Goal: Task Accomplishment & Management: Manage account settings

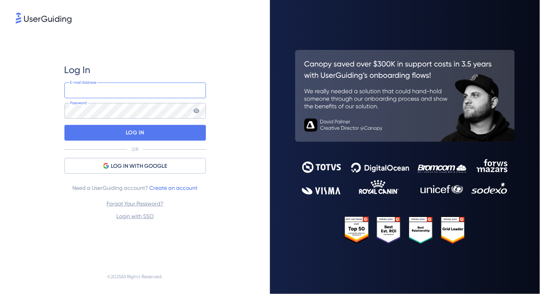
click at [107, 92] on input "email" at bounding box center [134, 90] width 141 height 16
type input "[PERSON_NAME][EMAIL_ADDRESS][PERSON_NAME][DOMAIN_NAME]"
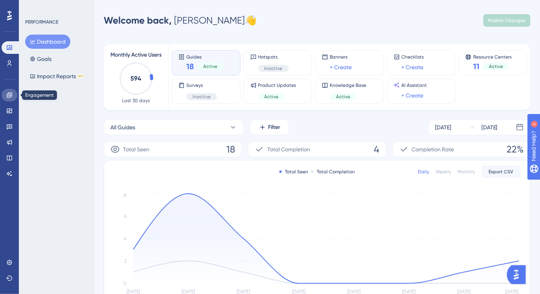
click at [8, 97] on icon at bounding box center [9, 94] width 5 height 5
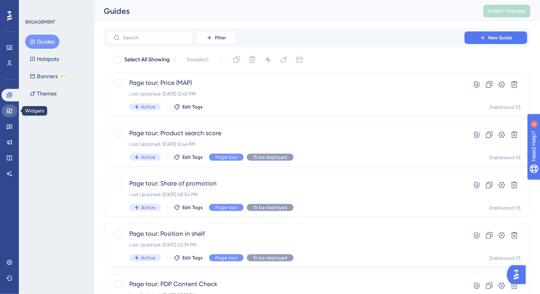
click at [10, 114] on link at bounding box center [10, 110] width 16 height 13
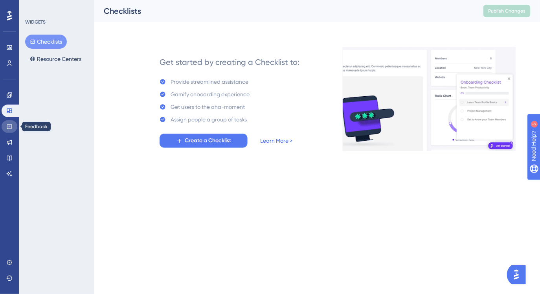
click at [11, 127] on icon at bounding box center [9, 126] width 6 height 6
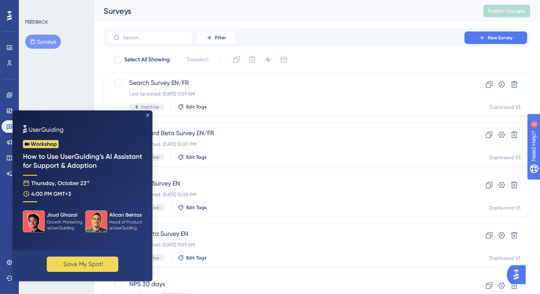
click at [148, 115] on icon "Close Preview" at bounding box center [147, 114] width 3 height 3
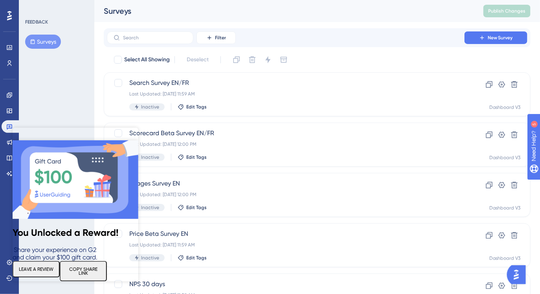
click at [134, 133] on icon "Close Preview" at bounding box center [133, 132] width 3 height 3
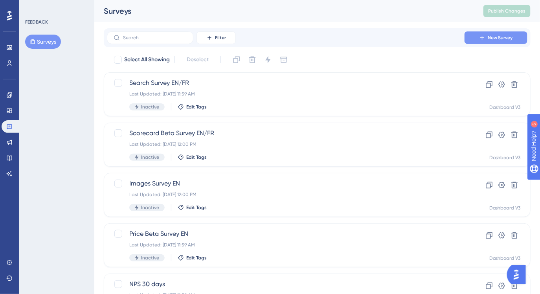
click at [487, 31] on button "New Survey" at bounding box center [495, 37] width 63 height 13
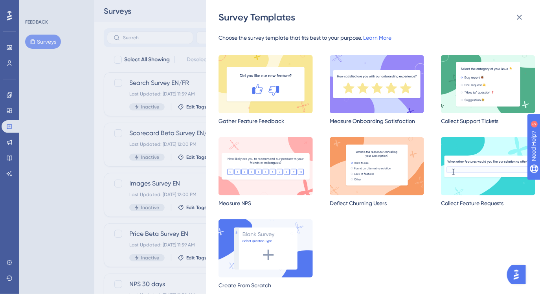
scroll to position [7, 0]
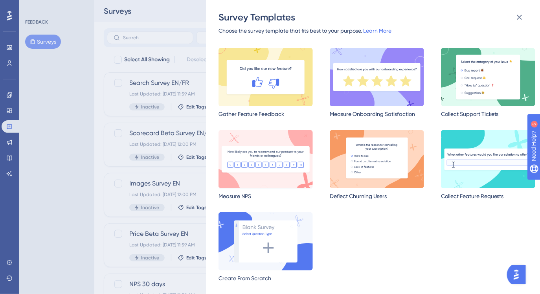
click at [291, 164] on img at bounding box center [265, 159] width 94 height 58
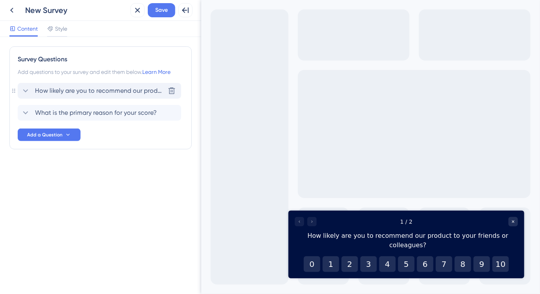
click at [92, 93] on span "How likely are you to recommend our product to your friends or colleagues?" at bounding box center [100, 90] width 130 height 9
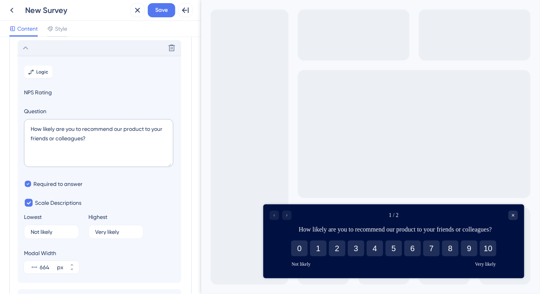
scroll to position [46, 0]
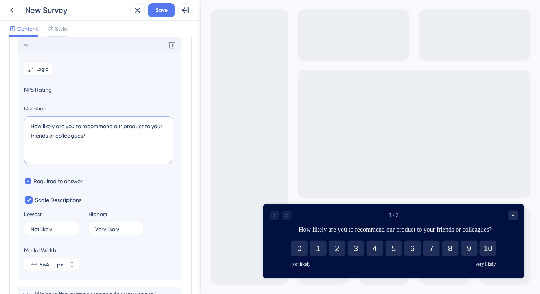
click at [77, 132] on textarea "How likely are you to recommend our product to your friends or colleagues?" at bounding box center [98, 140] width 149 height 48
paste textarea "[PERSON_NAME] a colleague or business associate in your industry?​"
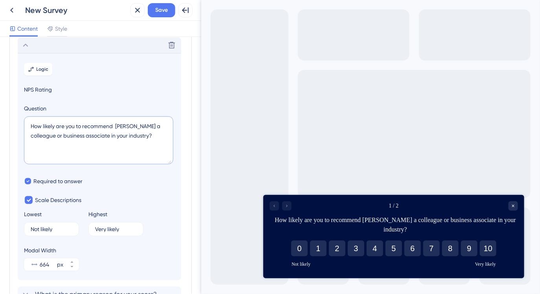
click at [120, 126] on textarea "How likely are you to recommend [PERSON_NAME] a colleague or business associate…" at bounding box center [98, 140] width 149 height 48
click at [116, 126] on textarea "How likely are you to recommend [PERSON_NAME] a colleague or business associate…" at bounding box center [98, 140] width 149 height 48
click at [128, 127] on textarea "How likely are you to recommend [PERSON_NAME] a colleague or business associate…" at bounding box center [98, 140] width 149 height 48
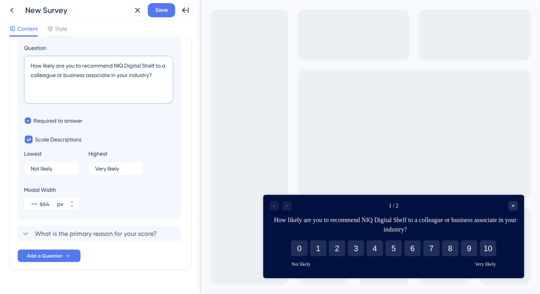
scroll to position [109, 0]
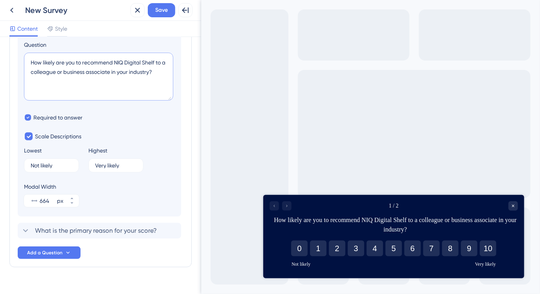
type textarea "How likely are you to recommend NIQ Digital Shelf to a colleague or business as…"
click at [41, 165] on input "Not likely" at bounding box center [47, 165] width 33 height 5
type input "Not at all likely"
drag, startPoint x: 105, startPoint y: 165, endPoint x: 91, endPoint y: 163, distance: 13.9
click at [91, 163] on label "Very likely 9" at bounding box center [115, 165] width 55 height 14
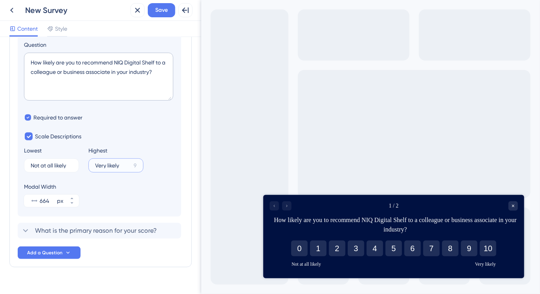
click at [95, 163] on input "Very likely" at bounding box center [112, 165] width 35 height 5
type input "Extremely likely"
click at [112, 232] on span "What is the primary reason for your score?" at bounding box center [96, 230] width 122 height 9
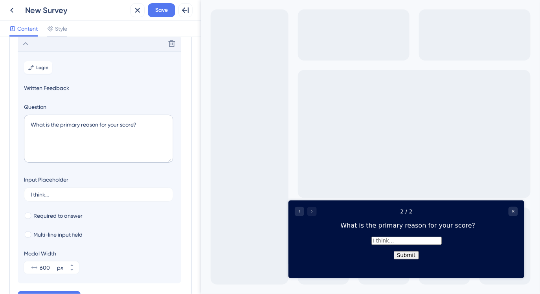
scroll to position [68, 0]
click at [82, 128] on textarea "What is the primary reason for your score?" at bounding box center [98, 140] width 149 height 48
paste textarea "most important reason for your rating?​"
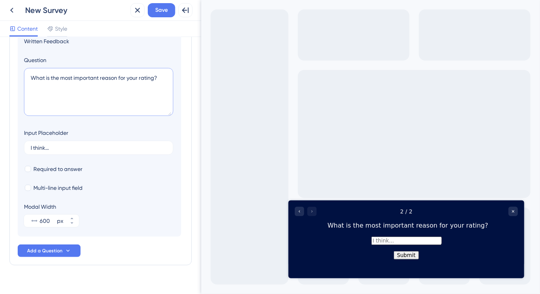
scroll to position [128, 0]
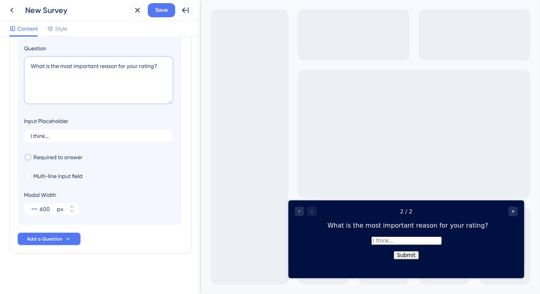
type textarea "What is the most important reason for your rating?​"
click at [76, 156] on span "Required to answer" at bounding box center [57, 156] width 49 height 9
checkbox input "true"
click at [75, 175] on span "Multi-line input field" at bounding box center [57, 175] width 49 height 9
checkbox input "true"
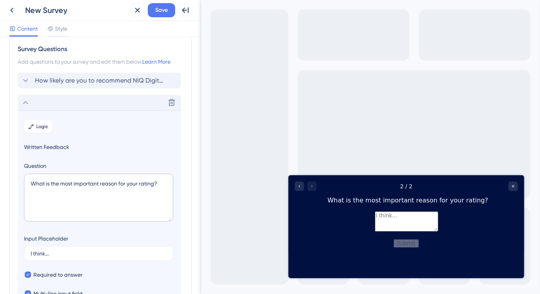
scroll to position [0, 0]
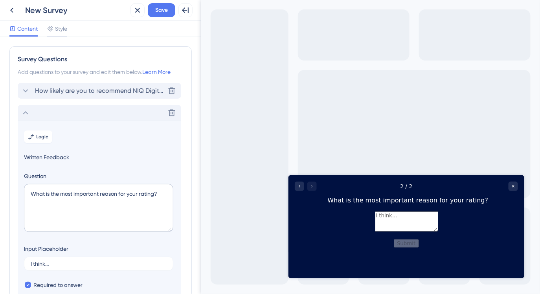
click at [102, 91] on span "How likely are you to recommend NIQ Digital Shelf to a colleague or business as…" at bounding box center [100, 90] width 130 height 9
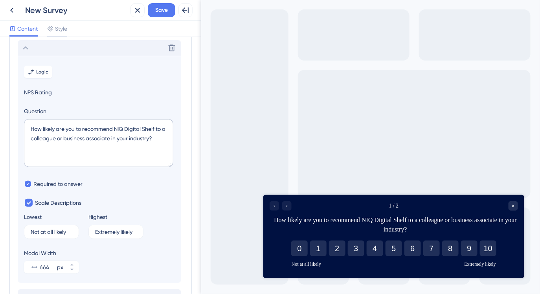
scroll to position [46, 0]
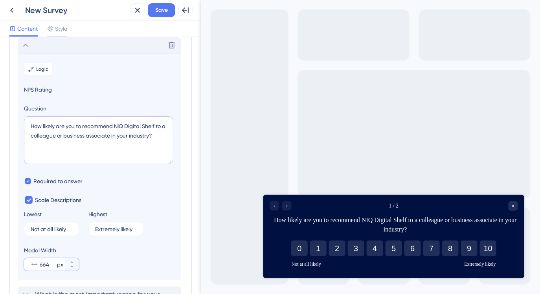
click at [47, 260] on input "664" at bounding box center [48, 264] width 16 height 9
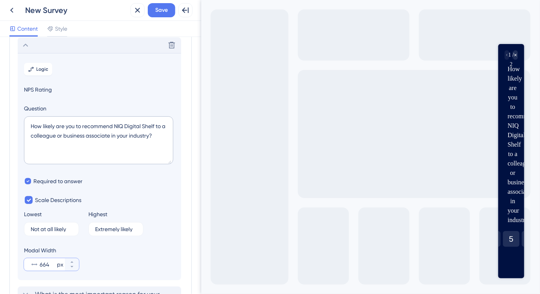
click at [51, 264] on input "664" at bounding box center [48, 264] width 16 height 9
click at [72, 267] on icon at bounding box center [72, 266] width 5 height 5
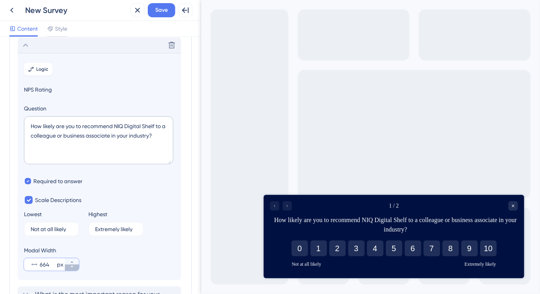
click at [72, 267] on icon at bounding box center [72, 266] width 5 height 5
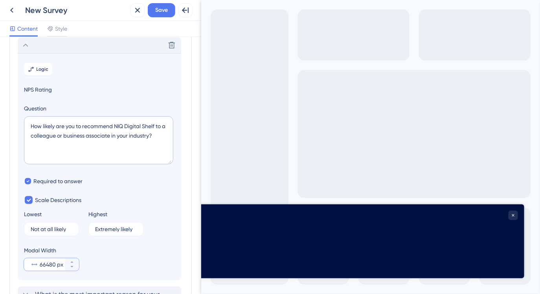
click at [49, 266] on input "66480" at bounding box center [48, 264] width 16 height 9
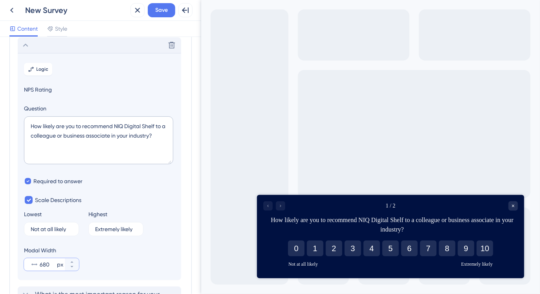
type input "664"
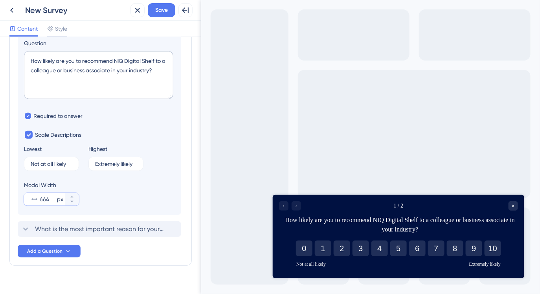
scroll to position [123, 0]
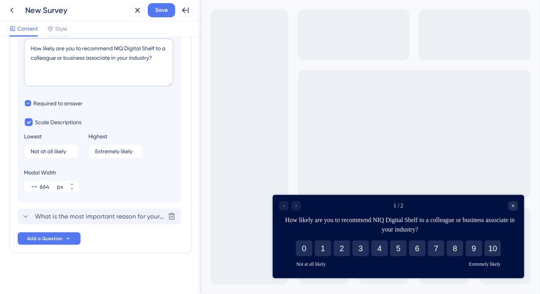
click at [74, 218] on span "What is the most important reason for your rating?​" at bounding box center [100, 216] width 130 height 9
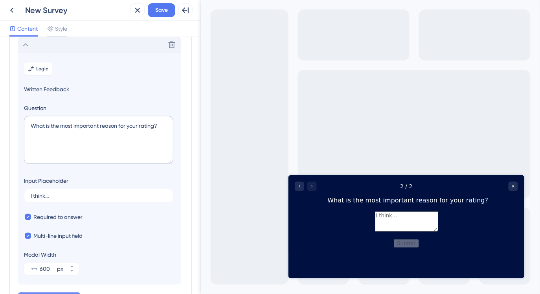
scroll to position [68, 0]
click at [47, 269] on input "600" at bounding box center [48, 268] width 16 height 9
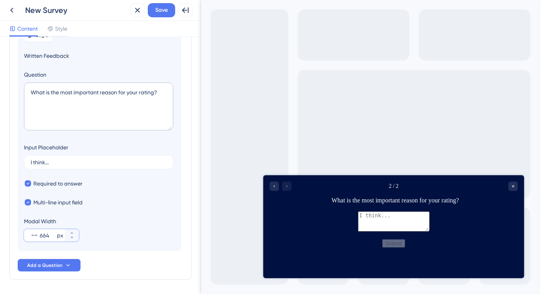
scroll to position [128, 0]
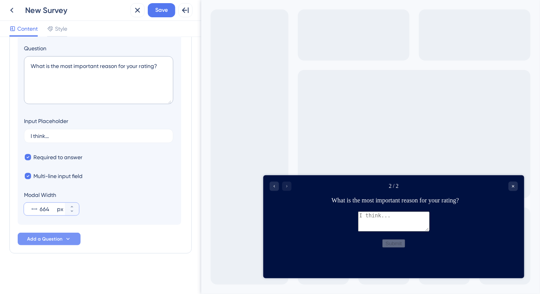
type input "664"
click at [73, 239] on button "Add a Question" at bounding box center [49, 238] width 63 height 13
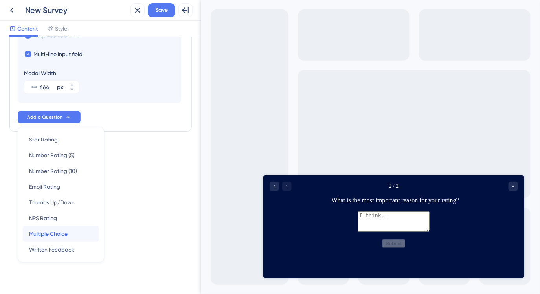
click at [55, 233] on span "Multiple Choice" at bounding box center [48, 233] width 38 height 9
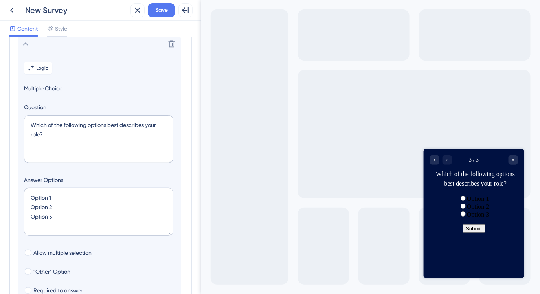
scroll to position [90, 0]
click at [76, 137] on textarea "Which of the following options best describes your role?" at bounding box center [98, 140] width 149 height 48
paste textarea "ould you like to be contacted by a NielsenIQ associate to discuss your response…"
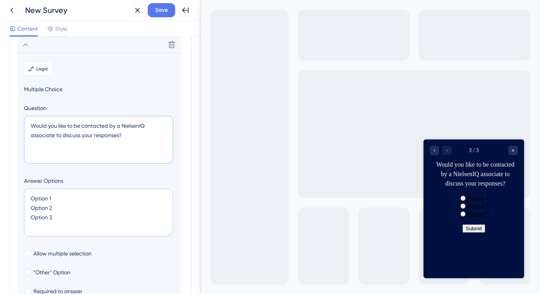
click at [126, 126] on textarea "Would you like to be contacted by a NielsenIQ associate to discuss your respons…" at bounding box center [98, 140] width 149 height 48
click at [141, 125] on textarea "Would you like to be contacted by a NielsenIQ associate to discuss your respons…" at bounding box center [98, 140] width 149 height 48
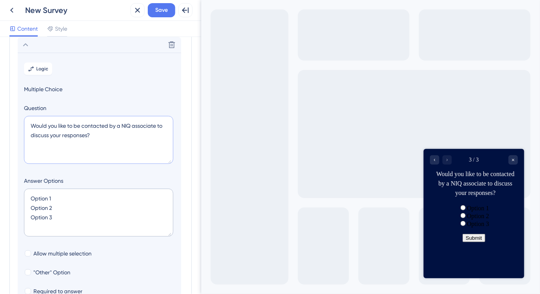
click at [119, 125] on textarea "Would you like to be contacted by a NIQ associate to discuss your responses?​" at bounding box center [98, 140] width 149 height 48
click at [157, 127] on textarea "Would you like to be contacted by a NIQ associate to discuss your responses?​" at bounding box center [98, 140] width 149 height 48
click at [134, 126] on textarea "Would you like to be contacted by our te to discuss your responses?​" at bounding box center [98, 140] width 149 height 48
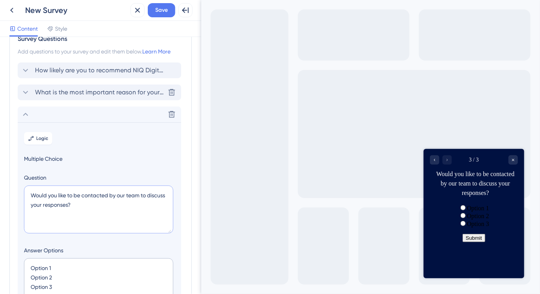
scroll to position [0, 0]
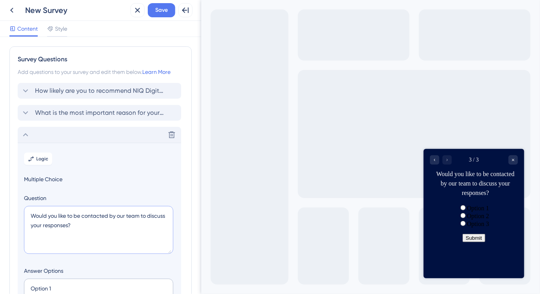
type textarea "Would you like to be contacted by our team to discuss your responses?​"
click at [27, 133] on icon at bounding box center [25, 134] width 9 height 9
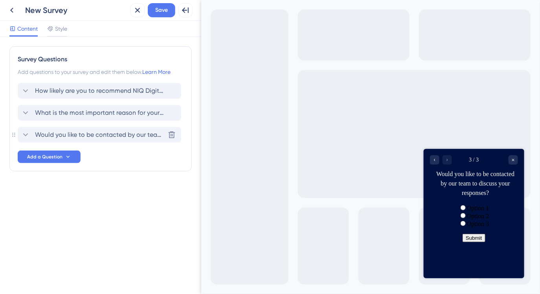
click at [118, 135] on span "Would you like to be contacted by our team to discuss your responses?​" at bounding box center [100, 134] width 130 height 9
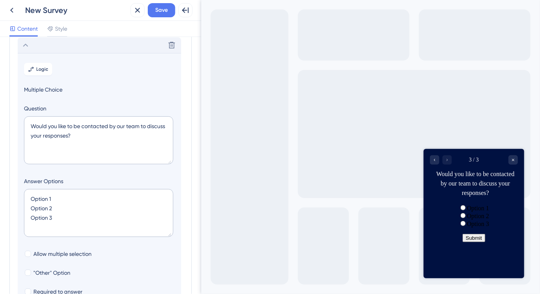
scroll to position [90, 0]
click at [38, 199] on textarea "Option 1 Option 2 Option 3" at bounding box center [98, 212] width 149 height 48
type textarea "YOption 2 Option 3"
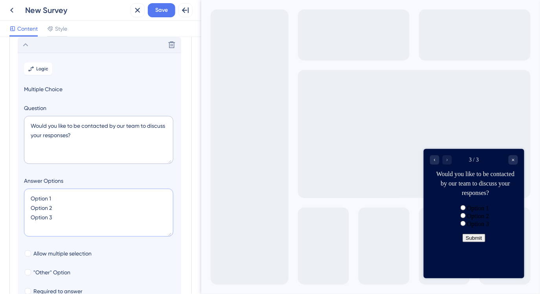
type input "84"
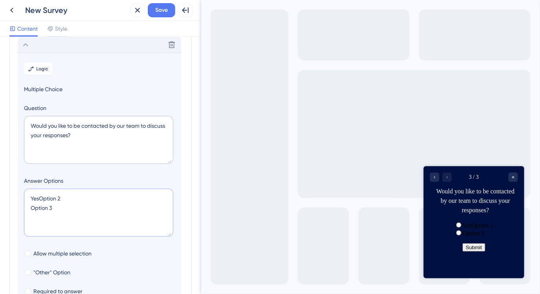
click at [55, 207] on textarea "YesOption 2 Option 3" at bounding box center [98, 212] width 149 height 48
type textarea "Yes"
type input "40"
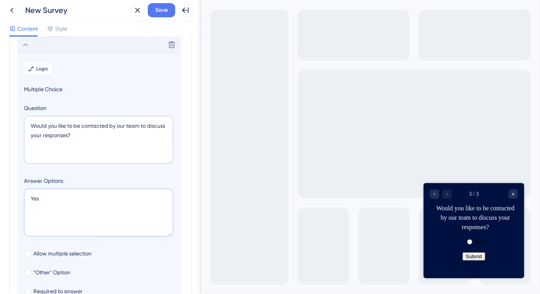
type textarea "Yes N"
type input "84"
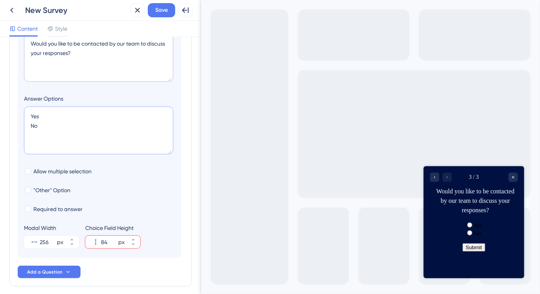
scroll to position [192, 0]
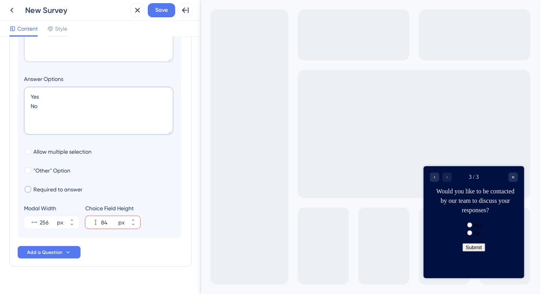
type textarea "Yes No"
click at [66, 190] on span "Required to answer" at bounding box center [57, 189] width 49 height 9
checkbox input "true"
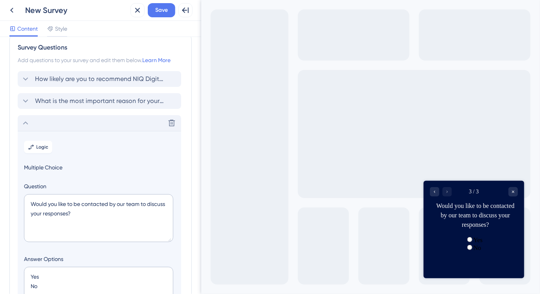
scroll to position [0, 0]
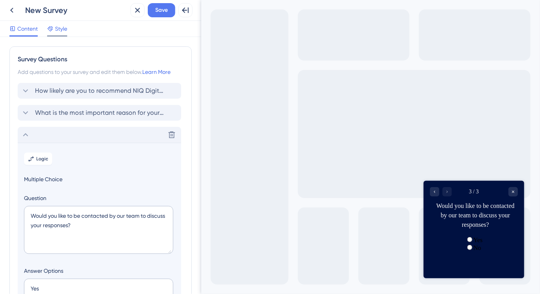
click at [62, 27] on span "Style" at bounding box center [61, 28] width 12 height 9
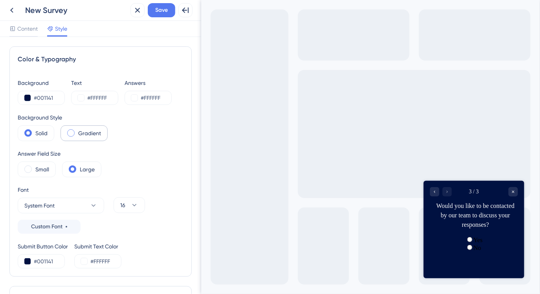
click at [77, 136] on div "Gradient" at bounding box center [83, 133] width 47 height 16
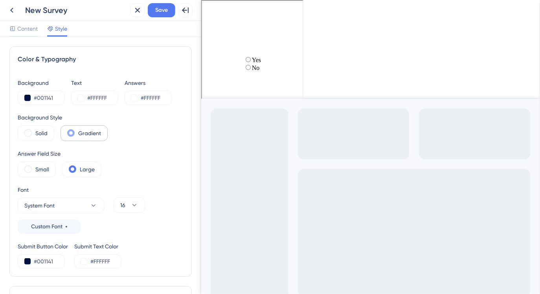
click at [76, 136] on div "Gradient" at bounding box center [83, 133] width 47 height 16
click at [40, 136] on label "Solid" at bounding box center [41, 132] width 12 height 9
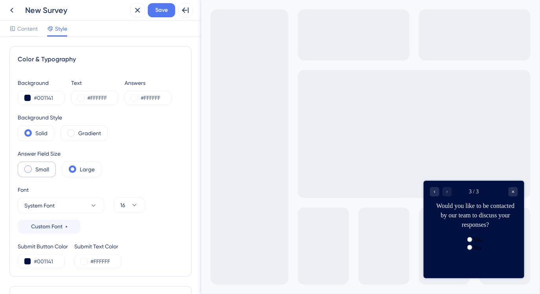
click at [47, 170] on label "Small" at bounding box center [42, 169] width 14 height 9
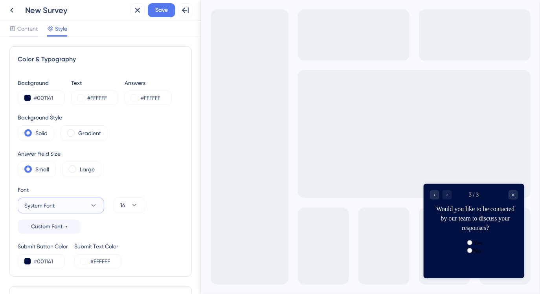
click at [96, 203] on icon at bounding box center [94, 205] width 8 height 8
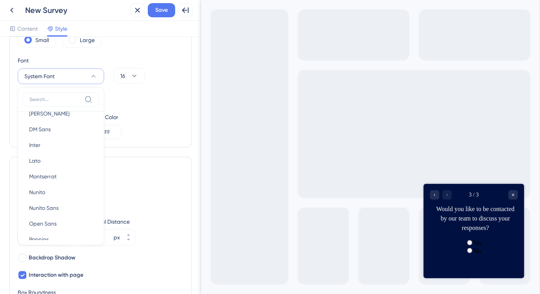
scroll to position [45, 0]
click at [67, 140] on button "Inter Inter" at bounding box center [61, 142] width 76 height 16
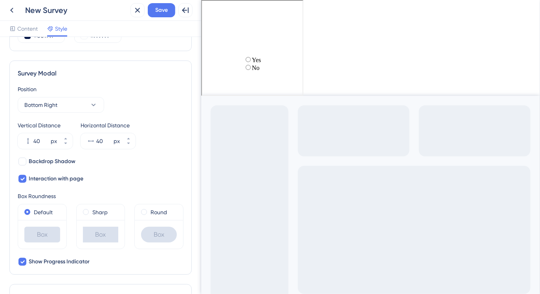
scroll to position [232, 0]
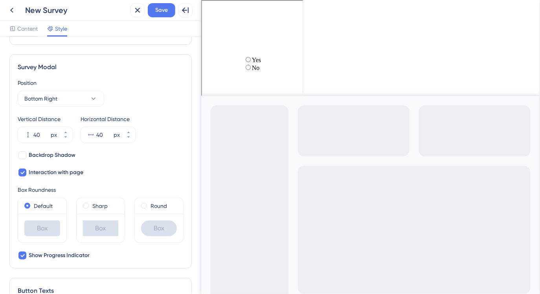
click at [211, 11] on icon "Go to Question 2" at bounding box center [211, 11] width 1 height 2
click at [212, 9] on icon "Go to Question 1" at bounding box center [211, 11] width 5 height 5
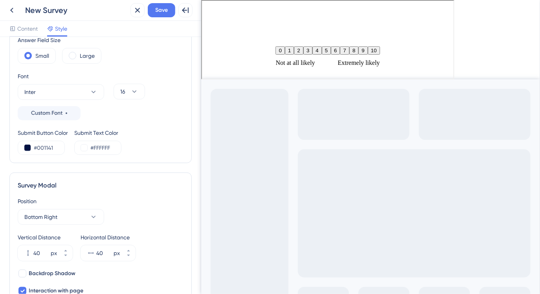
scroll to position [108, 0]
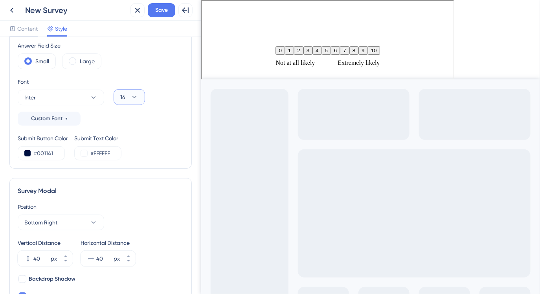
click at [136, 99] on icon at bounding box center [134, 97] width 8 height 8
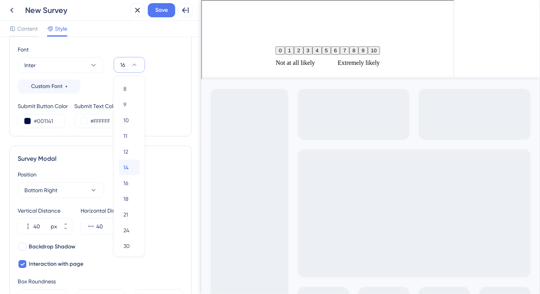
click at [128, 164] on div "14 14" at bounding box center [129, 167] width 12 height 16
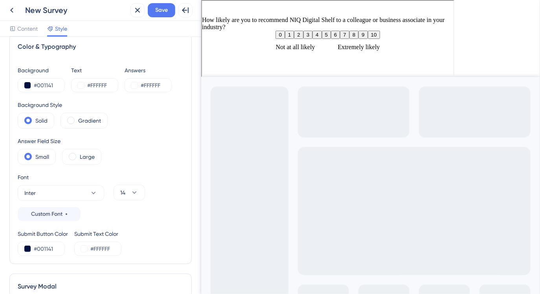
scroll to position [0, 0]
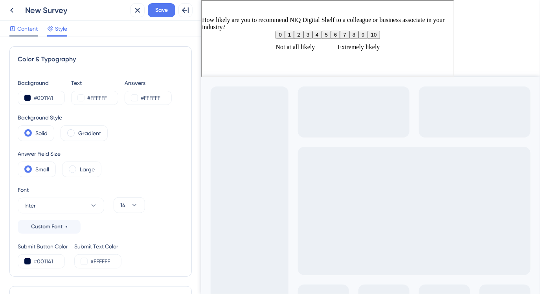
click at [31, 31] on span "Content" at bounding box center [27, 28] width 20 height 9
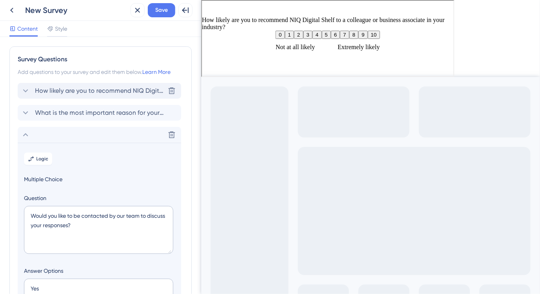
click at [78, 92] on span "How likely are you to recommend NIQ Digital Shelf to a colleague or business as…" at bounding box center [100, 90] width 130 height 9
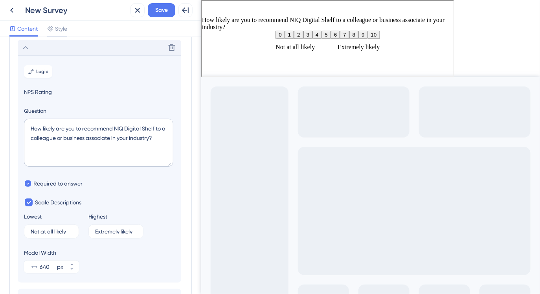
scroll to position [46, 0]
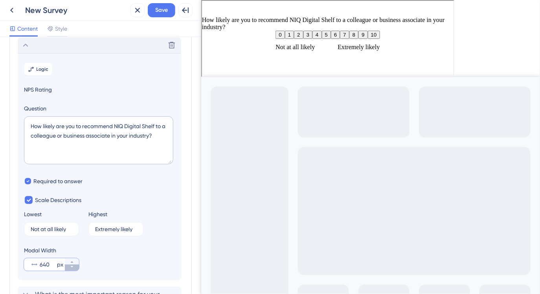
click at [73, 265] on icon at bounding box center [72, 266] width 5 height 5
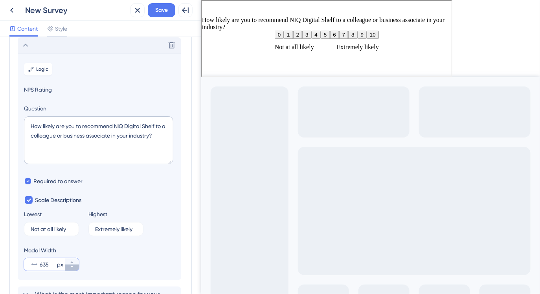
click at [73, 265] on icon at bounding box center [72, 266] width 5 height 5
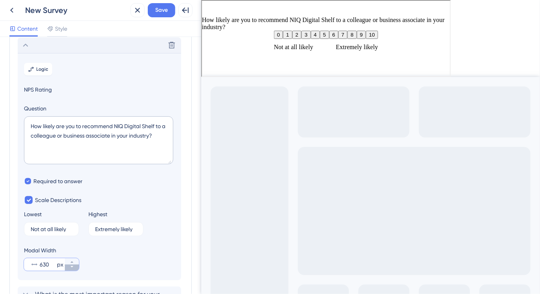
click at [73, 265] on icon at bounding box center [72, 266] width 5 height 5
click at [50, 265] on input "628" at bounding box center [48, 264] width 16 height 9
drag, startPoint x: 115, startPoint y: 127, endPoint x: 157, endPoint y: 127, distance: 41.2
click at [157, 127] on textarea "How likely are you to recommend NIQ Digital Shelf to a colleague or business as…" at bounding box center [98, 140] width 149 height 48
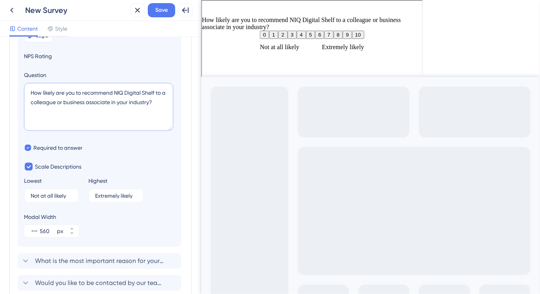
scroll to position [82, 0]
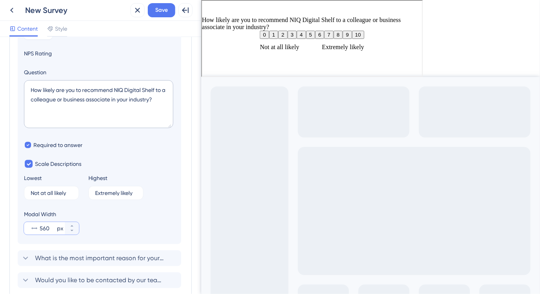
click at [45, 230] on input "560" at bounding box center [48, 227] width 16 height 9
type input "540"
click at [56, 258] on span "What is the most important reason for your rating?​" at bounding box center [100, 257] width 130 height 9
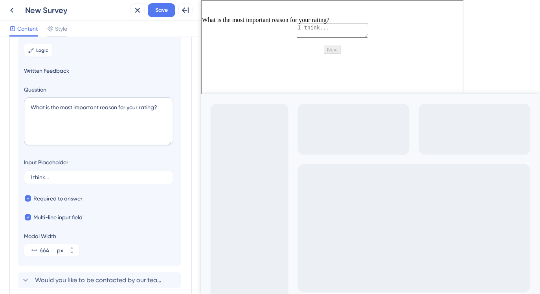
scroll to position [87, 0]
click at [49, 253] on input "664" at bounding box center [48, 249] width 16 height 9
drag, startPoint x: 48, startPoint y: 250, endPoint x: 30, endPoint y: 250, distance: 18.1
click at [30, 250] on div "36840 px" at bounding box center [44, 249] width 41 height 13
click at [40, 250] on input "36840" at bounding box center [48, 249] width 16 height 9
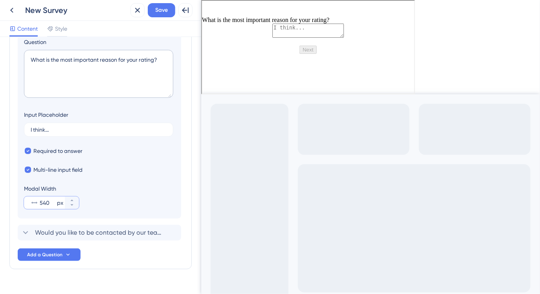
scroll to position [150, 0]
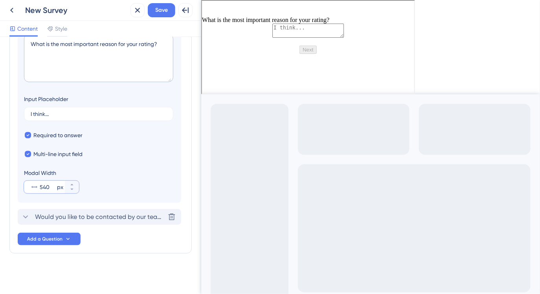
type input "540"
click at [90, 220] on span "Would you like to be contacted by our team to discuss your responses?​" at bounding box center [100, 216] width 130 height 9
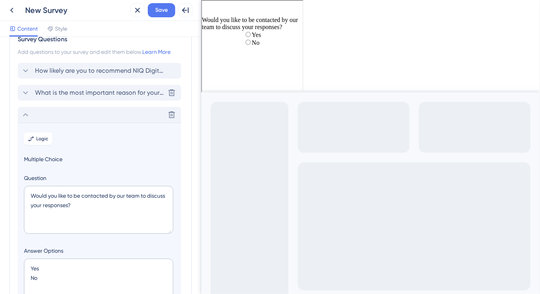
scroll to position [0, 0]
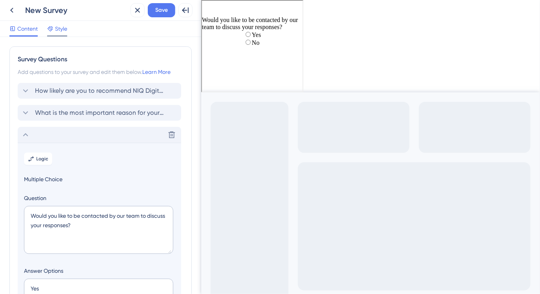
click at [62, 31] on span "Style" at bounding box center [61, 28] width 12 height 9
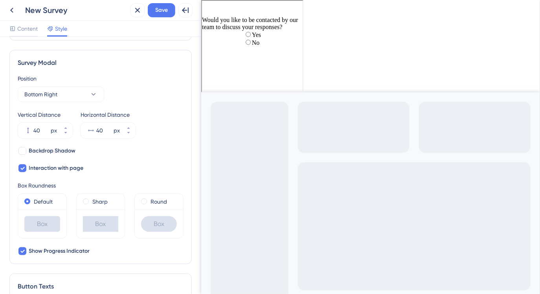
scroll to position [236, 0]
click at [68, 86] on button "Bottom Right" at bounding box center [61, 94] width 86 height 16
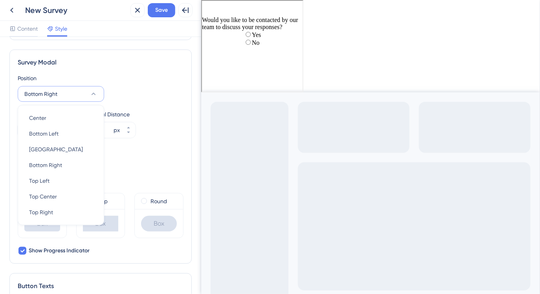
scroll to position [235, 0]
click at [60, 119] on div "Center Center" at bounding box center [61, 119] width 64 height 16
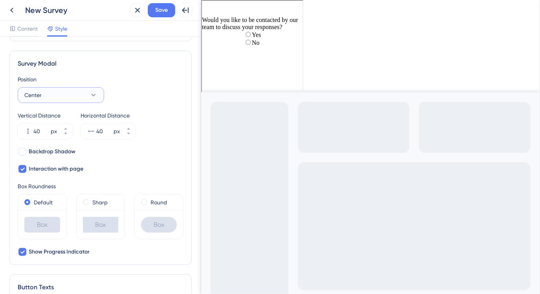
click at [62, 94] on button "Center" at bounding box center [61, 95] width 86 height 16
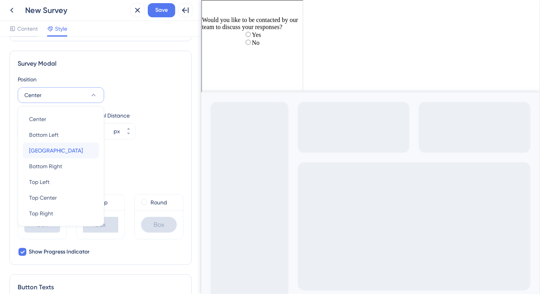
click at [63, 147] on span "[GEOGRAPHIC_DATA]" at bounding box center [56, 150] width 54 height 9
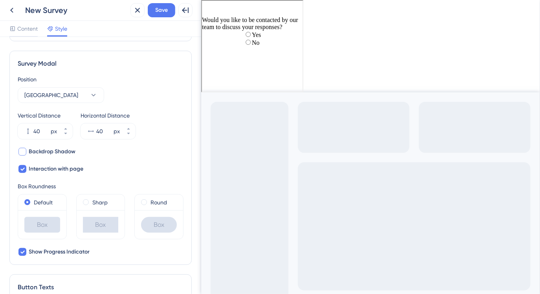
click at [70, 154] on span "Backdrop Shadow" at bounding box center [52, 151] width 47 height 9
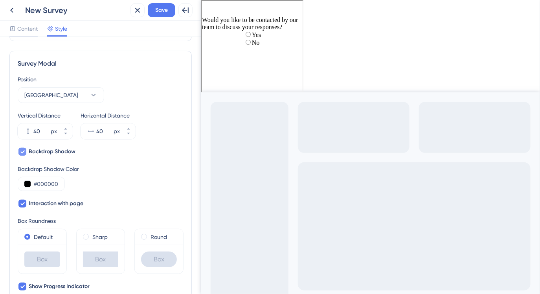
click at [70, 154] on span "Backdrop Shadow" at bounding box center [52, 151] width 47 height 9
checkbox input "false"
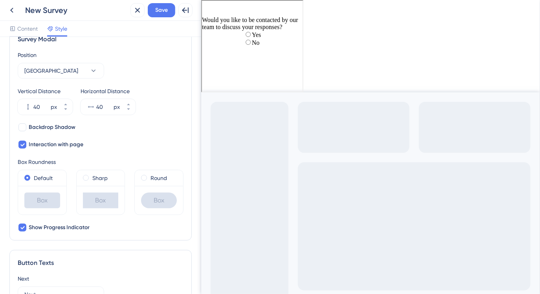
scroll to position [262, 0]
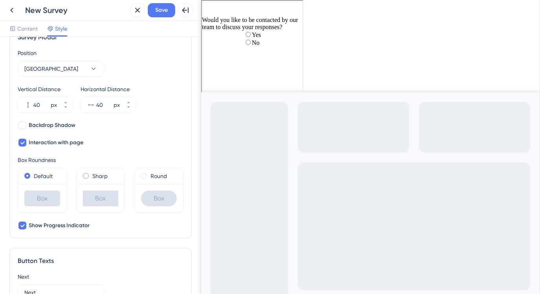
click at [99, 176] on label "Sharp" at bounding box center [99, 175] width 15 height 9
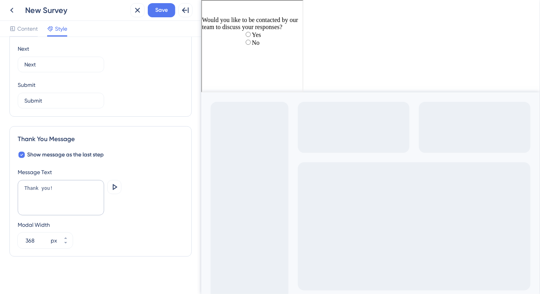
scroll to position [492, 0]
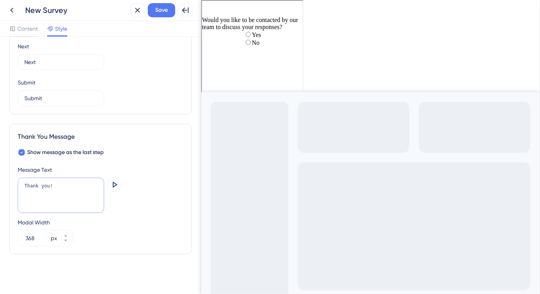
click at [37, 188] on textarea "Thank you!" at bounding box center [61, 194] width 86 height 35
type textarea "Thank you! We appreciate your feedback."
click at [116, 184] on icon at bounding box center [114, 184] width 9 height 9
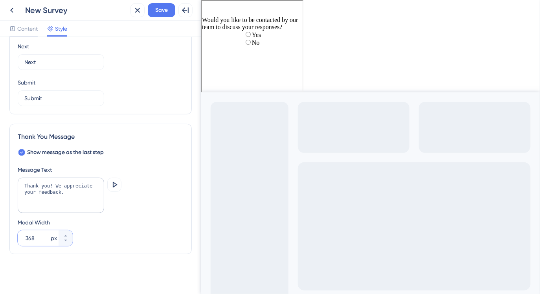
click at [38, 237] on input "368" at bounding box center [38, 237] width 24 height 9
type input "360"
click at [160, 12] on span "Save" at bounding box center [161, 9] width 13 height 9
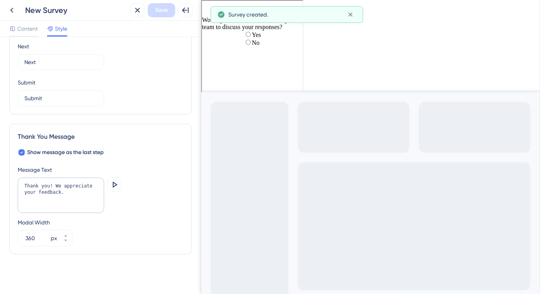
click at [37, 11] on div "New Survey" at bounding box center [76, 10] width 102 height 11
click at [27, 32] on span "Content" at bounding box center [27, 28] width 20 height 9
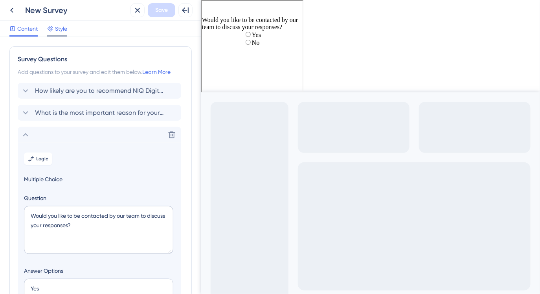
click at [59, 28] on span "Style" at bounding box center [61, 28] width 12 height 9
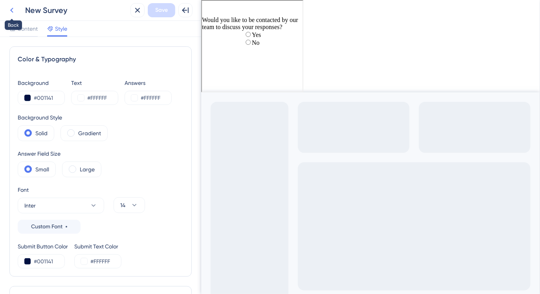
click at [12, 9] on icon at bounding box center [11, 10] width 3 height 5
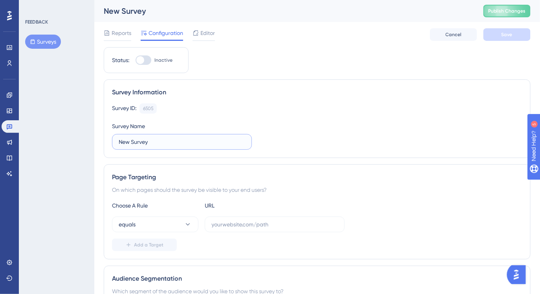
click at [150, 140] on input "New Survey" at bounding box center [182, 141] width 126 height 9
type input "NIQ Digital Shelf NPS"
click at [202, 110] on div "Survey ID: 6505 Copy" at bounding box center [317, 108] width 410 height 10
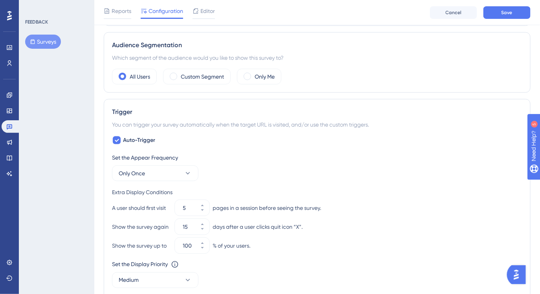
scroll to position [232, 0]
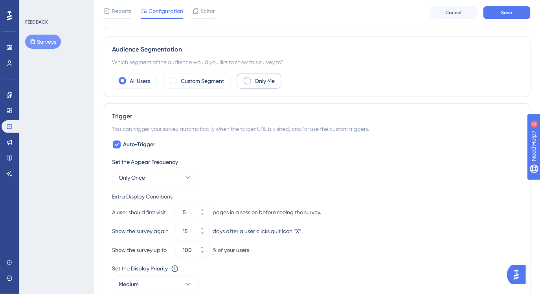
click at [248, 82] on span at bounding box center [246, 80] width 7 height 7
click at [253, 78] on input "radio" at bounding box center [253, 78] width 0 height 0
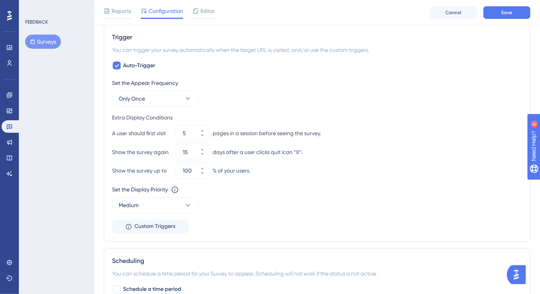
scroll to position [329, 0]
click at [514, 14] on button "Save" at bounding box center [506, 12] width 47 height 13
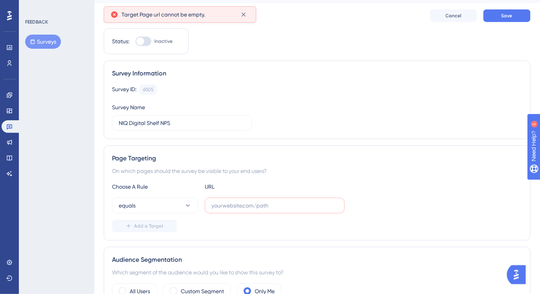
scroll to position [0, 0]
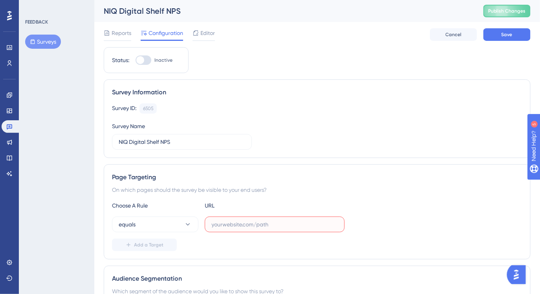
click at [245, 226] on input "text" at bounding box center [274, 224] width 126 height 9
click at [174, 227] on button "equals" at bounding box center [155, 224] width 86 height 16
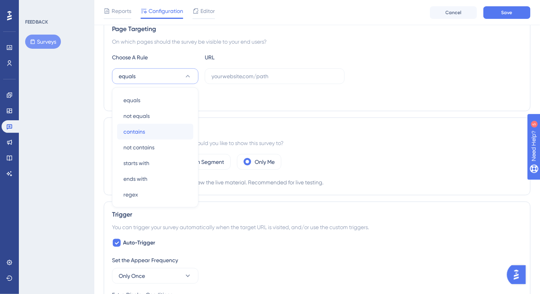
click at [159, 128] on div "contains contains" at bounding box center [155, 132] width 64 height 16
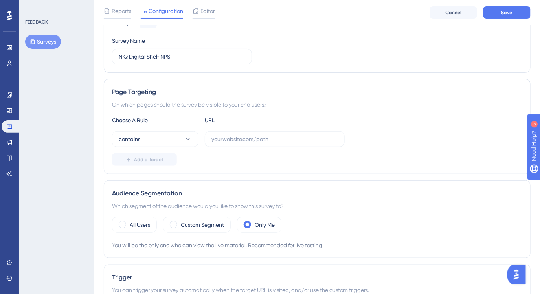
scroll to position [80, 0]
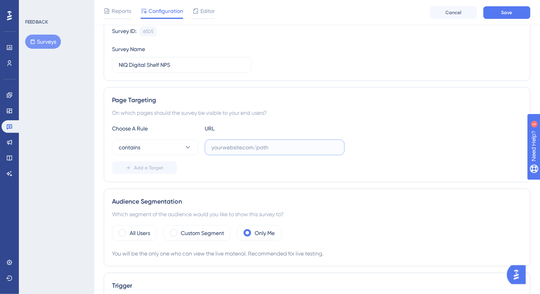
click at [220, 146] on input "text" at bounding box center [274, 147] width 126 height 9
paste input "[URL][DOMAIN_NAME]"
drag, startPoint x: 231, startPoint y: 148, endPoint x: 185, endPoint y: 145, distance: 45.7
click at [185, 145] on div "contains [URL][DOMAIN_NAME]" at bounding box center [228, 147] width 232 height 16
click at [299, 149] on input "[DOMAIN_NAME][URL]" at bounding box center [274, 147] width 126 height 9
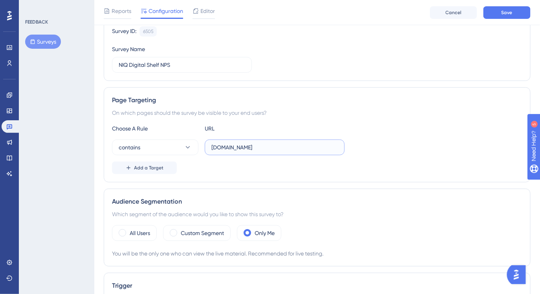
type input "[DOMAIN_NAME]"
click at [249, 175] on div "Page Targeting On which pages should the survey be visible to your end users? C…" at bounding box center [317, 134] width 426 height 95
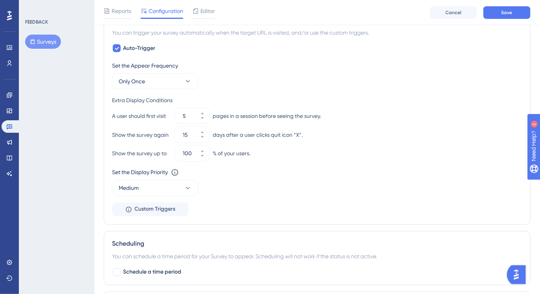
scroll to position [346, 0]
click at [497, 7] on button "Save" at bounding box center [506, 12] width 47 height 13
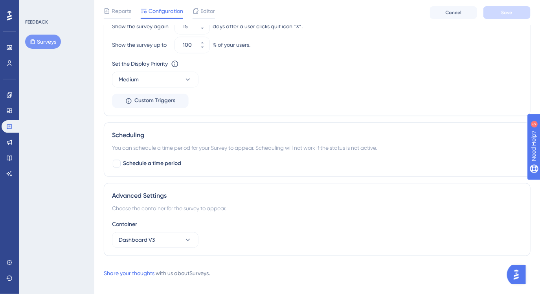
scroll to position [456, 0]
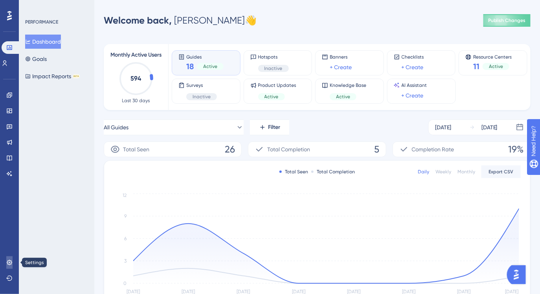
click at [9, 263] on icon at bounding box center [9, 262] width 6 height 6
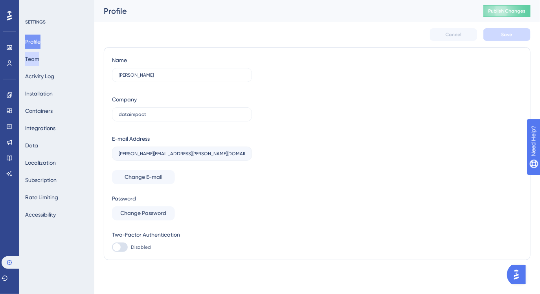
click at [38, 57] on button "Team" at bounding box center [32, 59] width 14 height 14
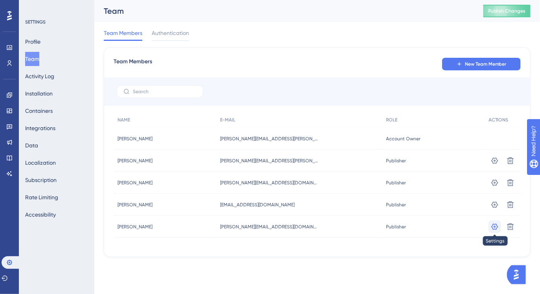
click at [492, 226] on icon at bounding box center [494, 227] width 8 height 8
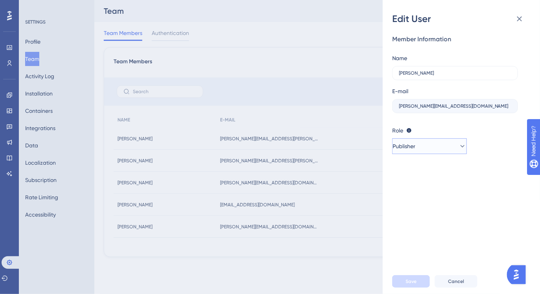
click at [450, 144] on button "Publisher" at bounding box center [429, 146] width 75 height 16
click at [416, 165] on div "Admin Admin" at bounding box center [429, 170] width 52 height 16
click at [414, 281] on span "Save" at bounding box center [410, 281] width 11 height 6
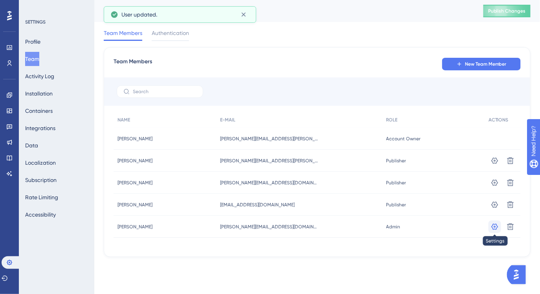
click at [490, 230] on icon at bounding box center [494, 227] width 8 height 8
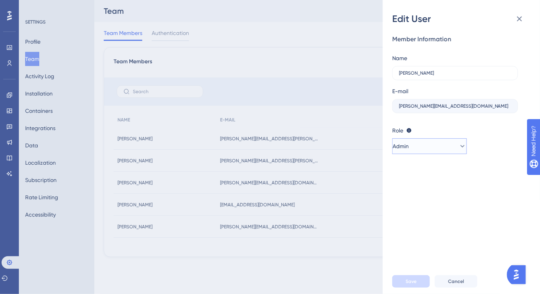
click at [459, 148] on icon at bounding box center [462, 146] width 8 height 8
click at [352, 270] on div "Edit User Member Information Name Xavier Le Quére E-mail xavier.x.lequere@niels…" at bounding box center [270, 147] width 540 height 294
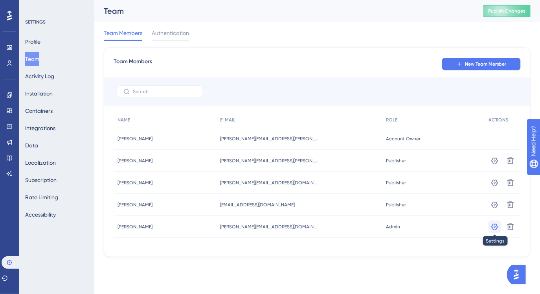
click at [494, 225] on icon at bounding box center [494, 226] width 7 height 6
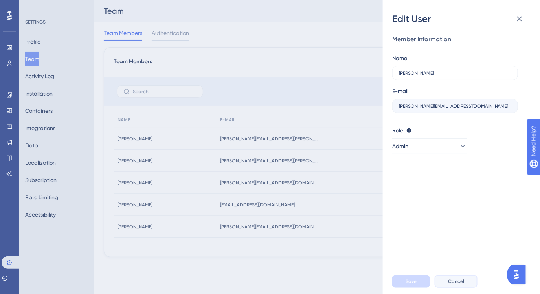
click at [461, 282] on span "Cancel" at bounding box center [456, 281] width 16 height 6
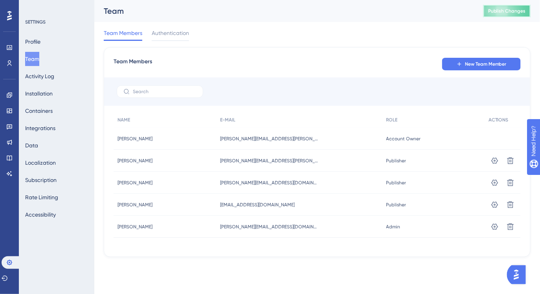
click at [502, 13] on span "Publish Changes" at bounding box center [507, 11] width 38 height 6
click at [508, 227] on icon at bounding box center [510, 226] width 7 height 7
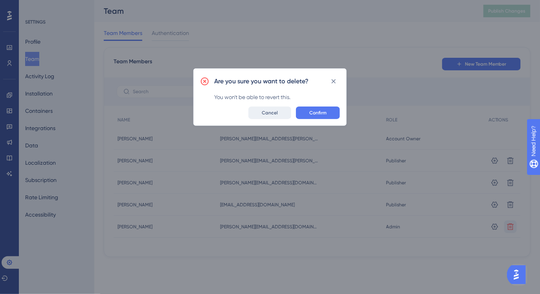
click at [273, 113] on span "Cancel" at bounding box center [270, 113] width 16 height 6
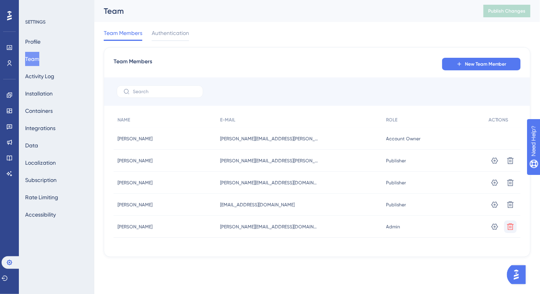
click at [266, 226] on span "xavier.x.lequere@nielseniq.com" at bounding box center [269, 226] width 98 height 6
copy div "xavier.x.lequere@nielseniq.com xavier.x.lequere@nielseniq.com"
